Goal: Go to known website: Access a specific website the user already knows

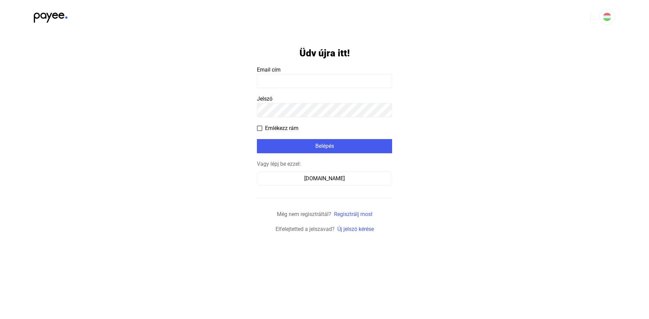
click at [296, 85] on input at bounding box center [324, 81] width 135 height 14
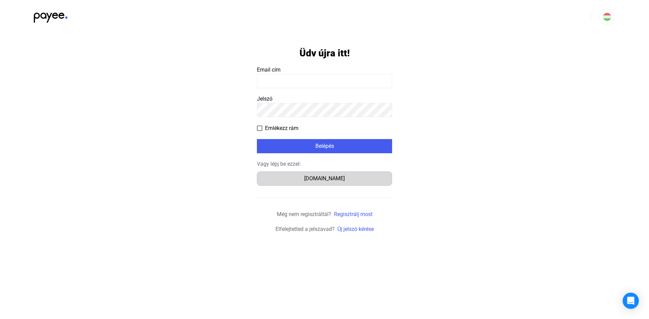
click at [316, 181] on div "[DOMAIN_NAME]" at bounding box center [324, 179] width 130 height 8
